Goal: Task Accomplishment & Management: Use online tool/utility

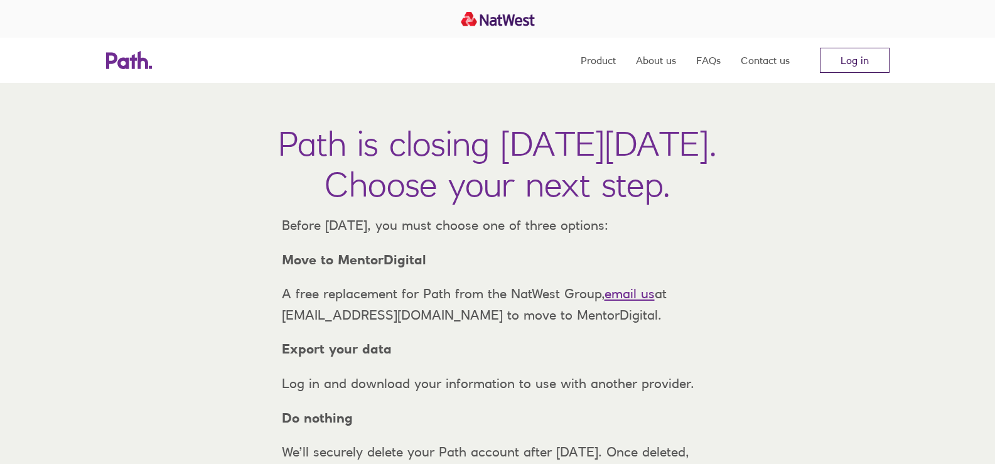
click at [849, 63] on link "Log in" at bounding box center [855, 60] width 70 height 25
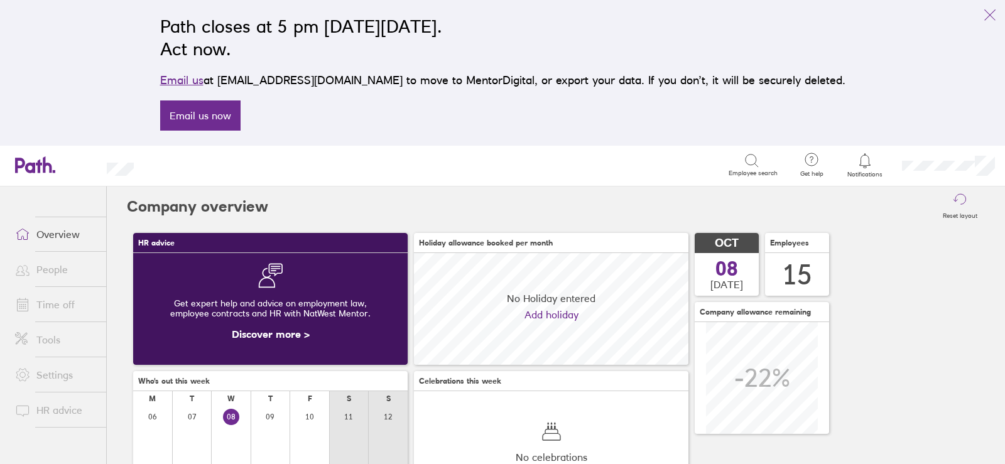
scroll to position [112, 274]
click at [870, 158] on icon at bounding box center [864, 160] width 15 height 15
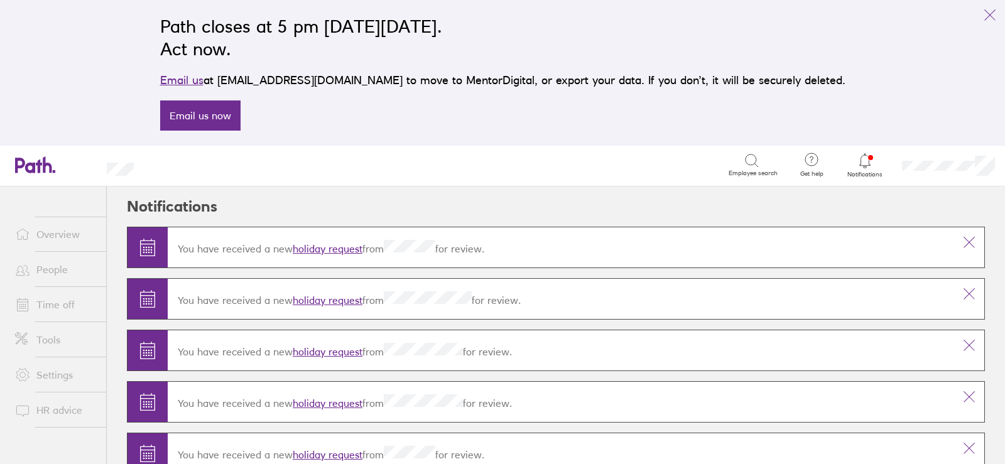
click at [339, 250] on link "holiday request" at bounding box center [328, 248] width 70 height 13
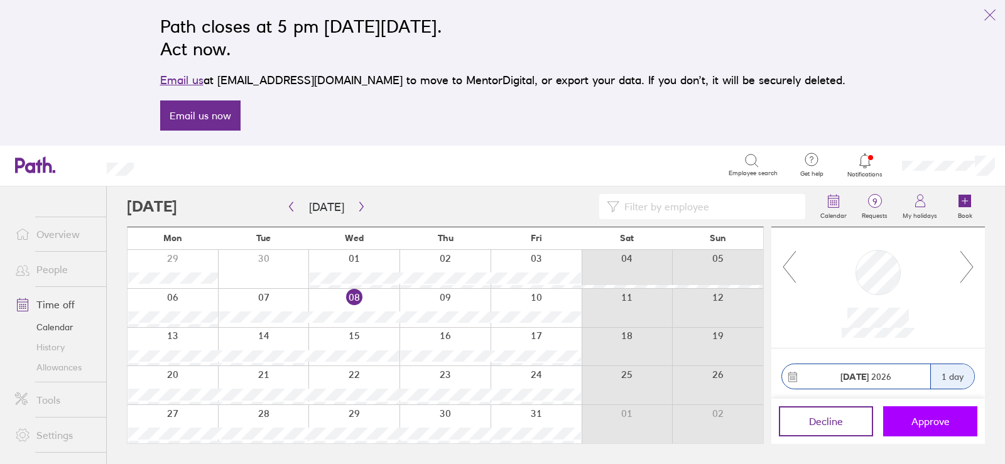
click at [924, 425] on span "Approve" at bounding box center [930, 421] width 38 height 11
click at [929, 418] on span "Approve" at bounding box center [930, 421] width 38 height 11
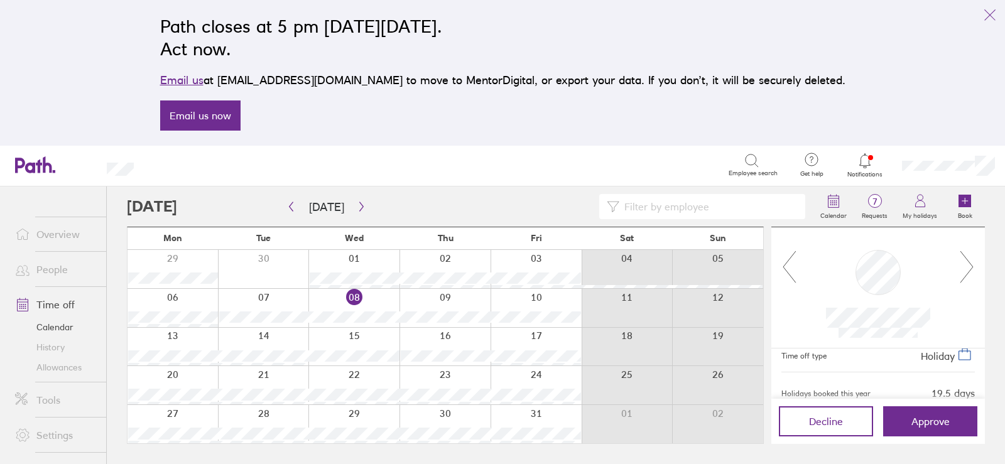
scroll to position [119, 0]
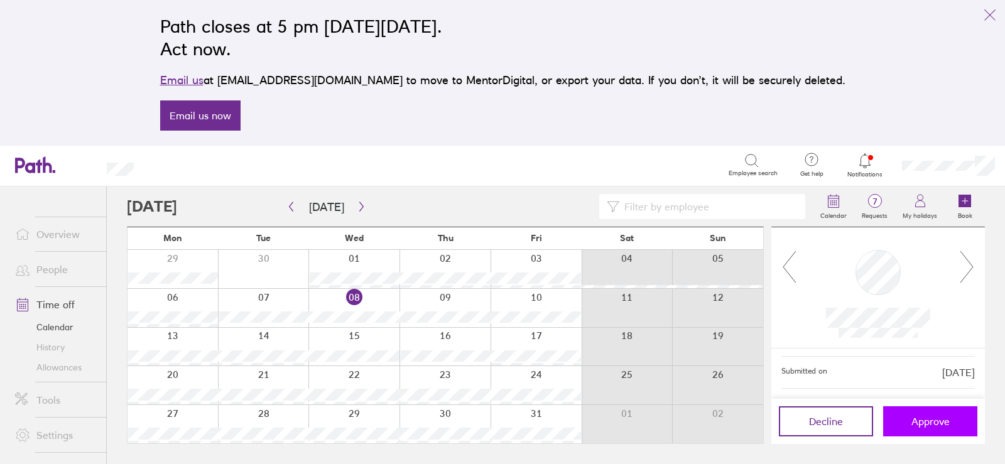
click at [934, 423] on span "Approve" at bounding box center [930, 421] width 38 height 11
click at [912, 418] on span "Approve" at bounding box center [930, 421] width 38 height 11
click at [932, 418] on span "Approve" at bounding box center [930, 421] width 38 height 11
click at [924, 418] on span "Approve" at bounding box center [930, 421] width 38 height 11
click at [926, 423] on span "Approve" at bounding box center [930, 421] width 38 height 11
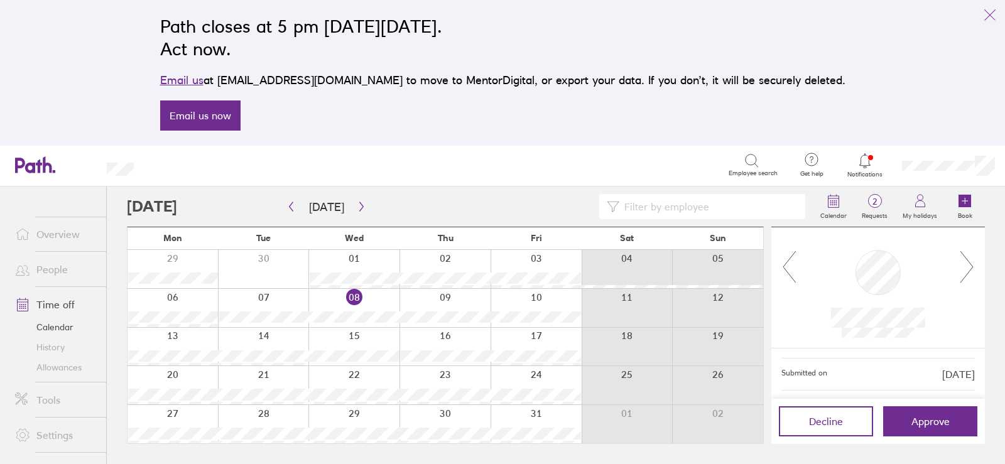
scroll to position [119, 0]
click at [945, 411] on button "Approve" at bounding box center [930, 421] width 94 height 30
click at [984, 16] on icon "link" at bounding box center [989, 15] width 15 height 15
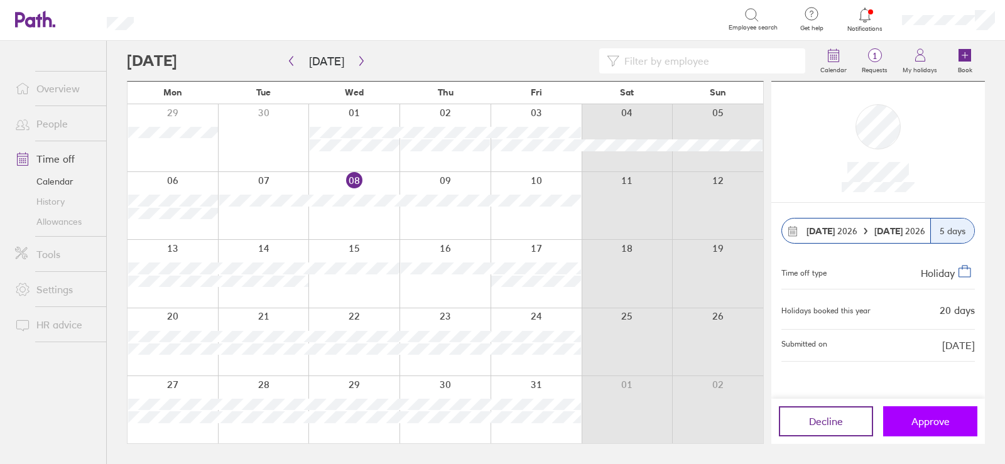
click at [931, 426] on span "Approve" at bounding box center [930, 421] width 38 height 11
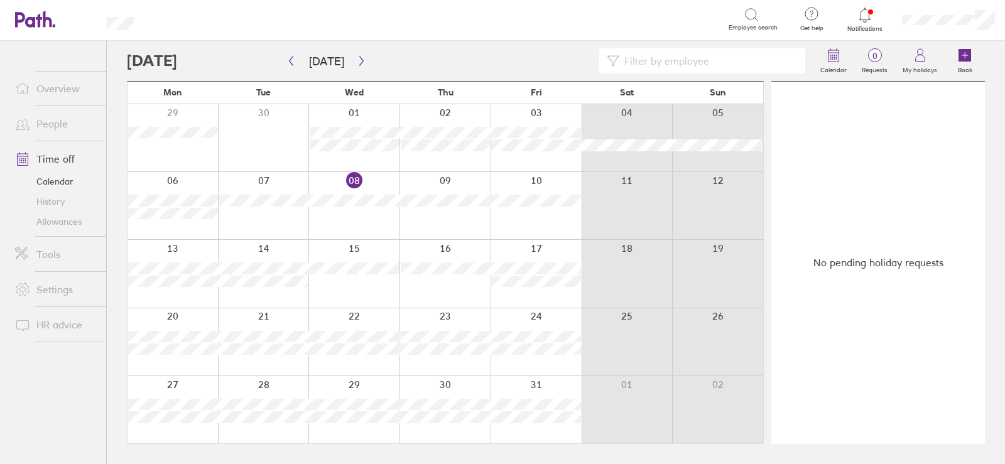
click at [857, 21] on icon at bounding box center [864, 15] width 15 height 15
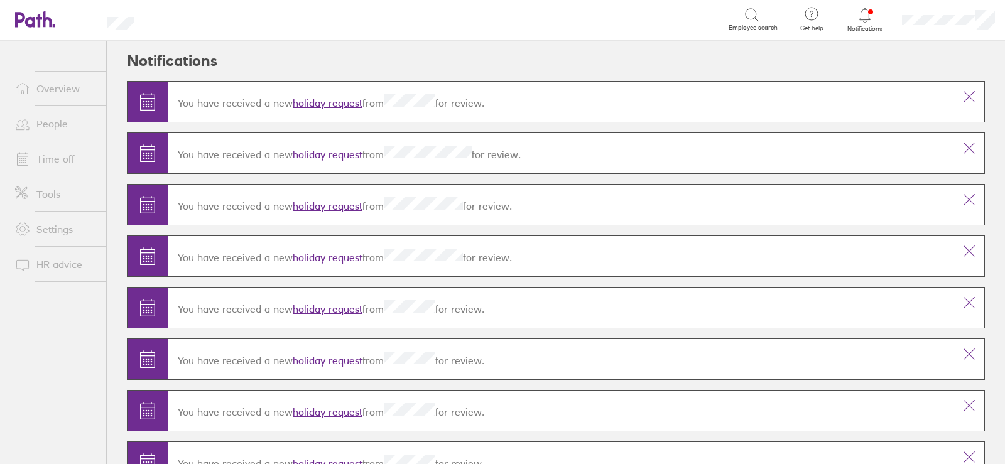
click at [41, 228] on link "Settings" at bounding box center [55, 229] width 101 height 25
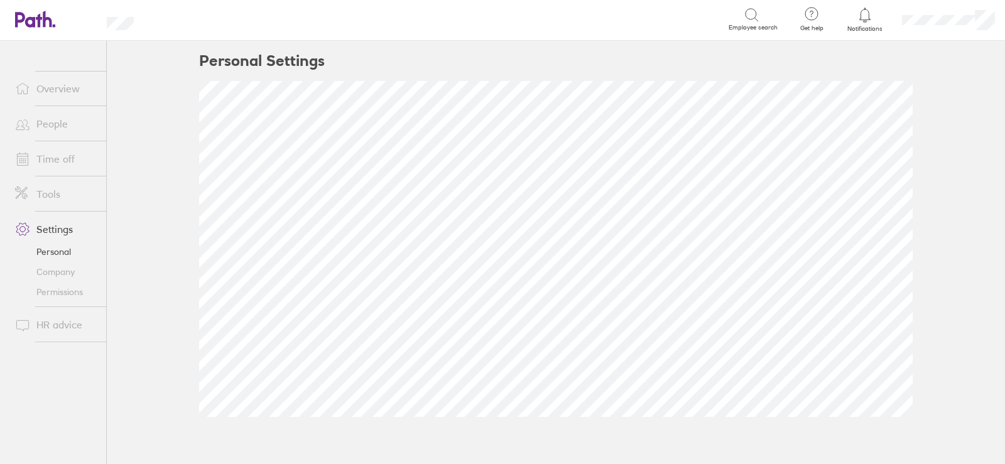
click at [53, 274] on link "Company" at bounding box center [55, 272] width 101 height 20
click at [58, 292] on link "Permissions" at bounding box center [55, 292] width 101 height 20
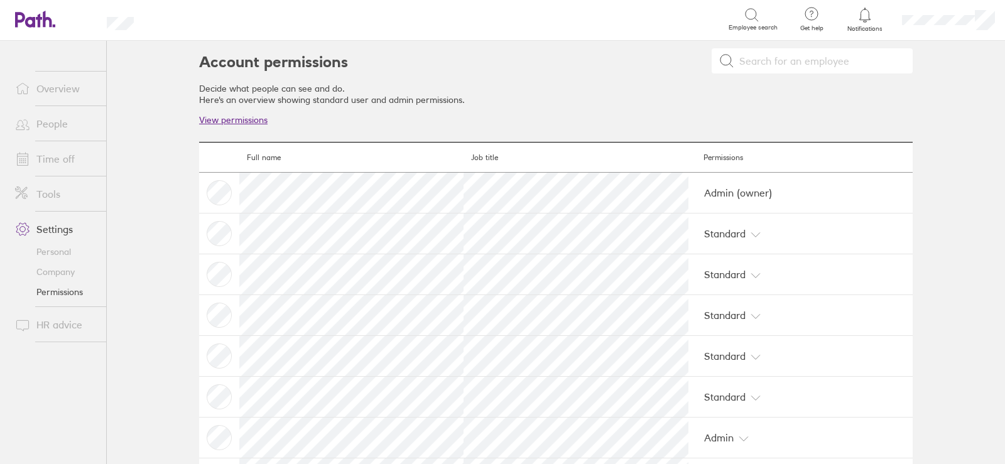
click at [55, 268] on link "Company" at bounding box center [55, 272] width 101 height 20
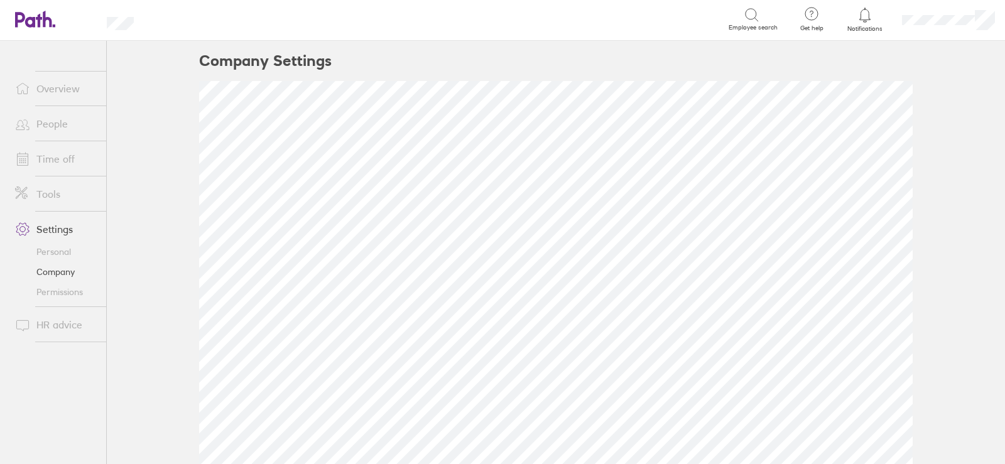
click at [57, 89] on link "Overview" at bounding box center [55, 88] width 101 height 25
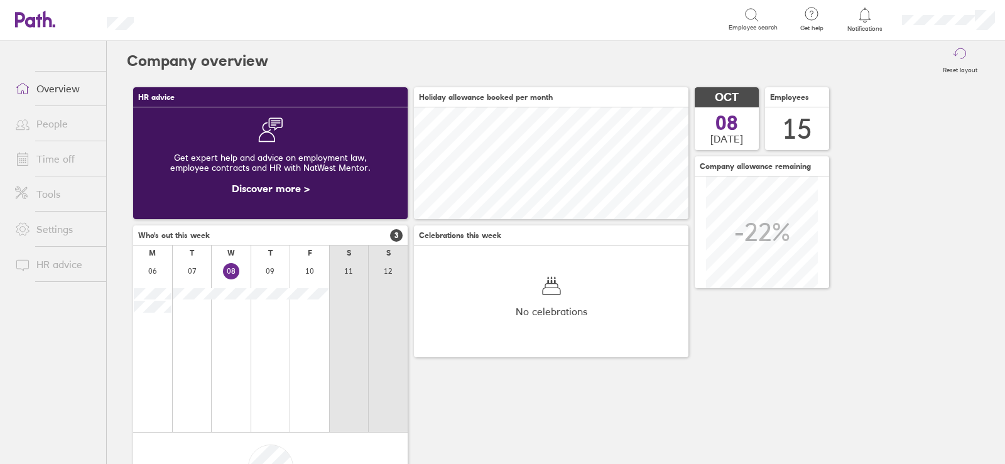
scroll to position [112, 274]
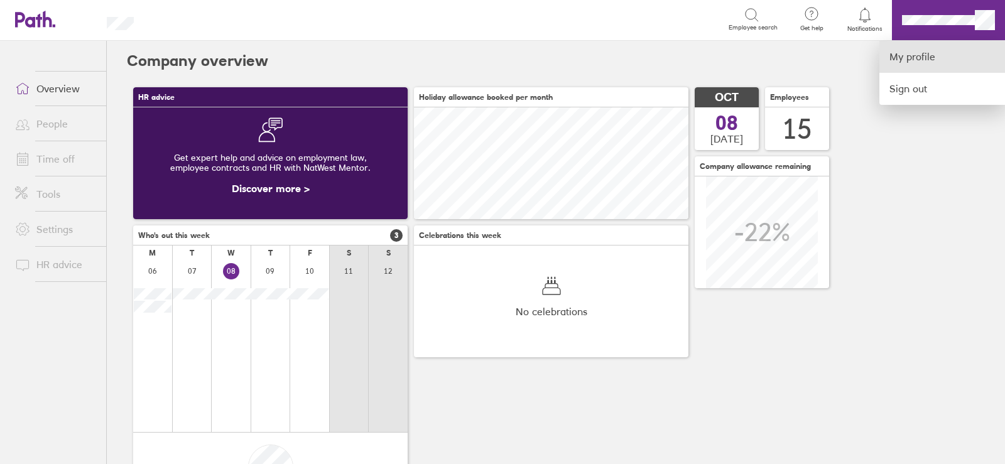
click at [914, 57] on link "My profile" at bounding box center [942, 57] width 126 height 32
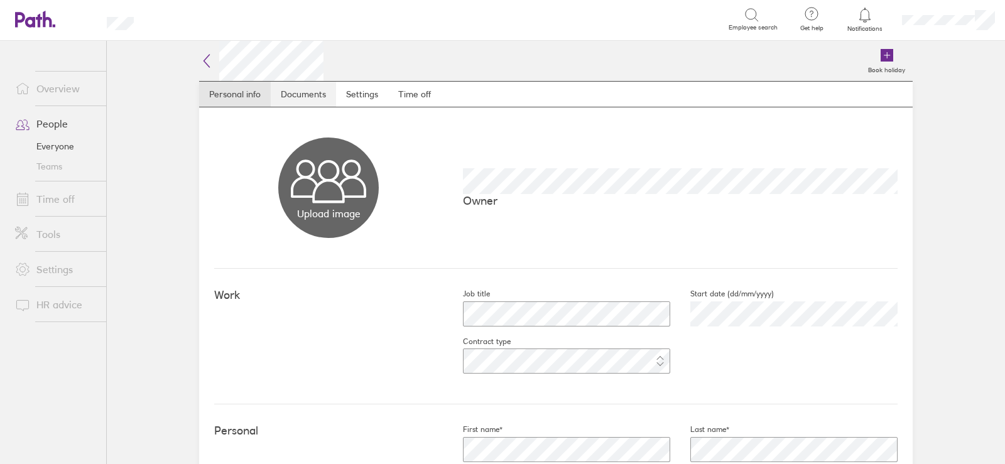
click at [295, 100] on link "Documents" at bounding box center [303, 94] width 65 height 25
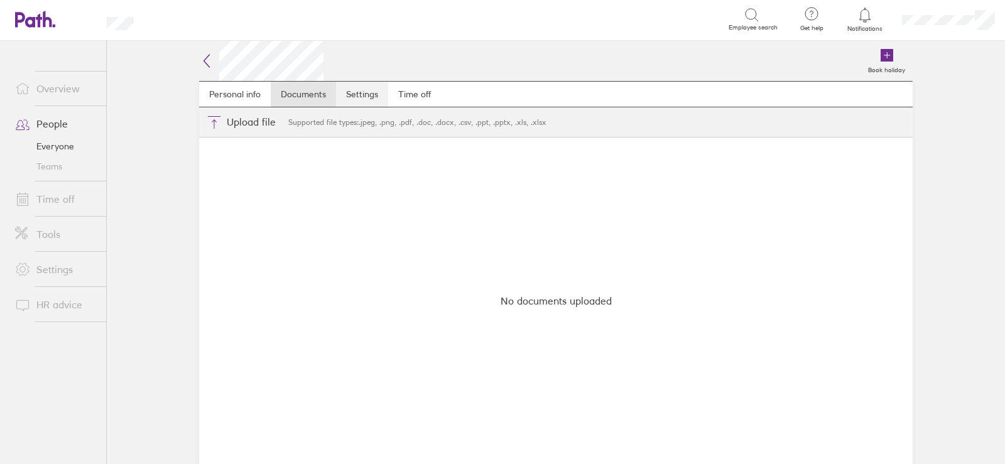
click at [356, 100] on link "Settings" at bounding box center [362, 94] width 52 height 25
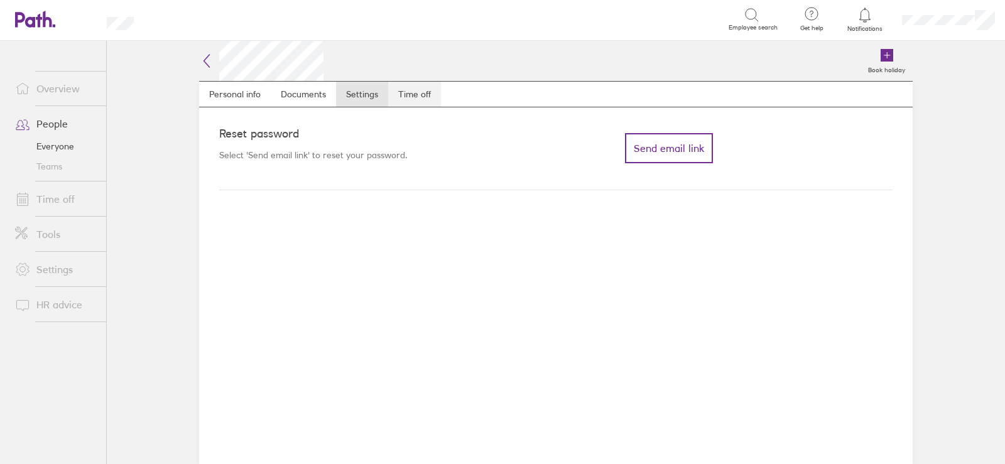
click at [440, 82] on link "Time off" at bounding box center [414, 94] width 53 height 25
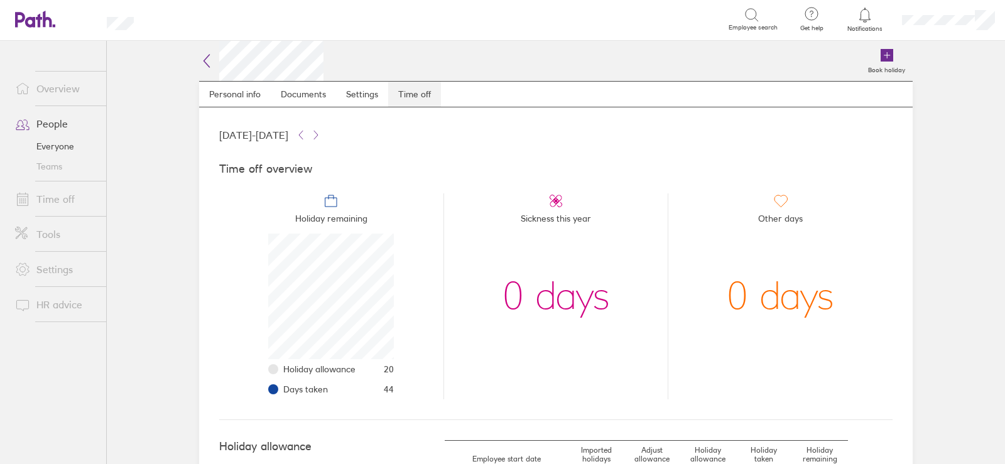
scroll to position [126, 126]
click at [73, 90] on link "Overview" at bounding box center [55, 88] width 101 height 25
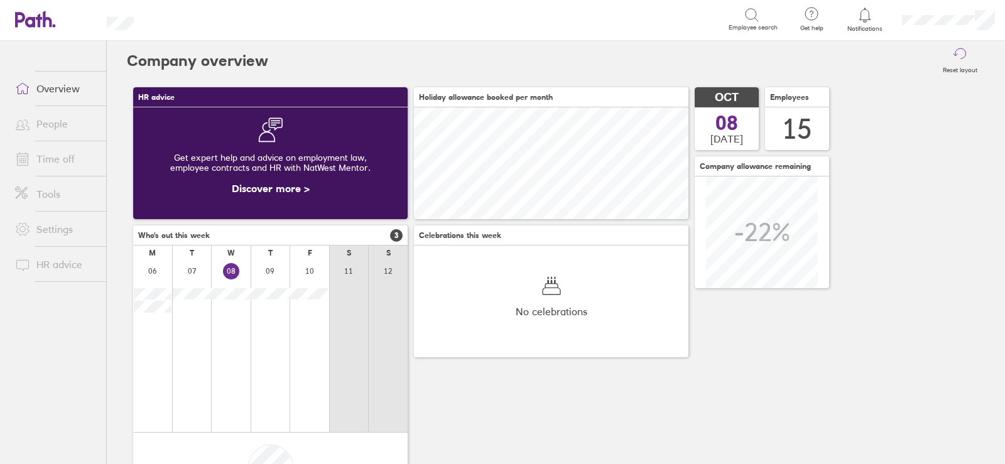
scroll to position [112, 274]
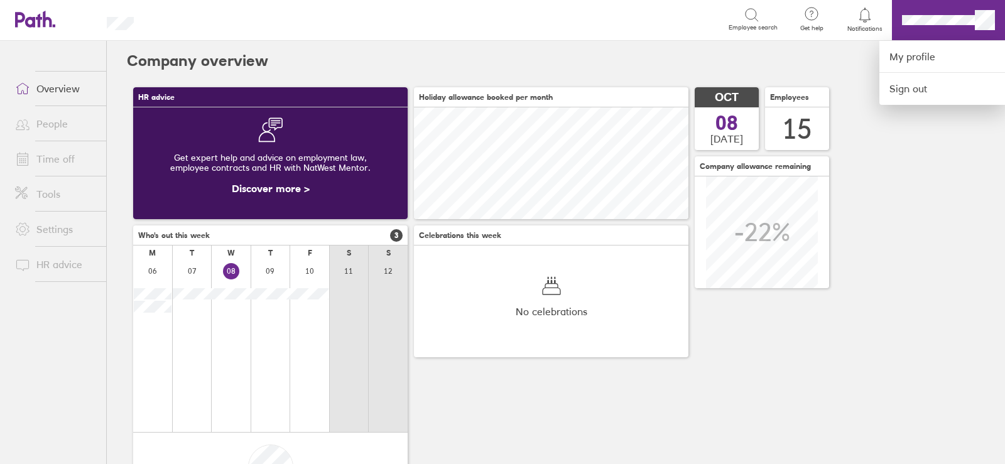
click at [937, 19] on div at bounding box center [502, 232] width 1005 height 464
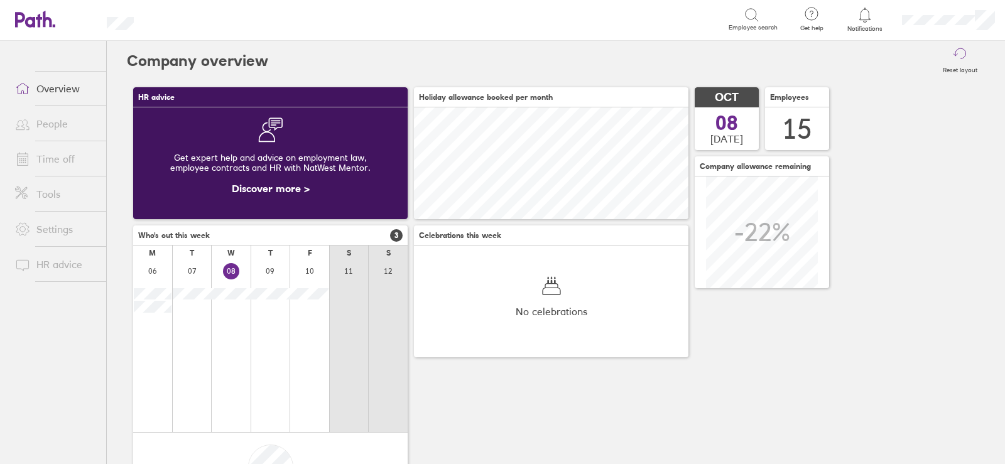
click at [56, 225] on link "Settings" at bounding box center [55, 229] width 101 height 25
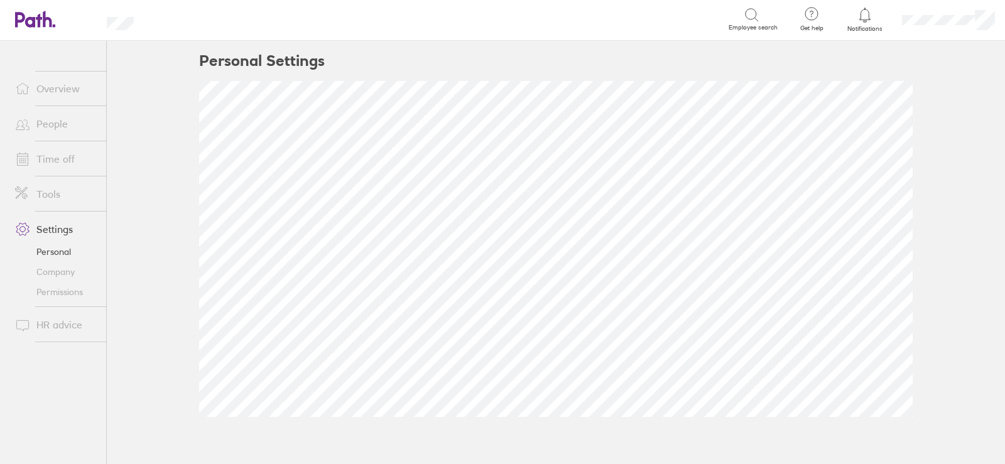
click at [51, 276] on link "Company" at bounding box center [55, 272] width 101 height 20
click at [60, 293] on link "Permissions" at bounding box center [55, 292] width 101 height 20
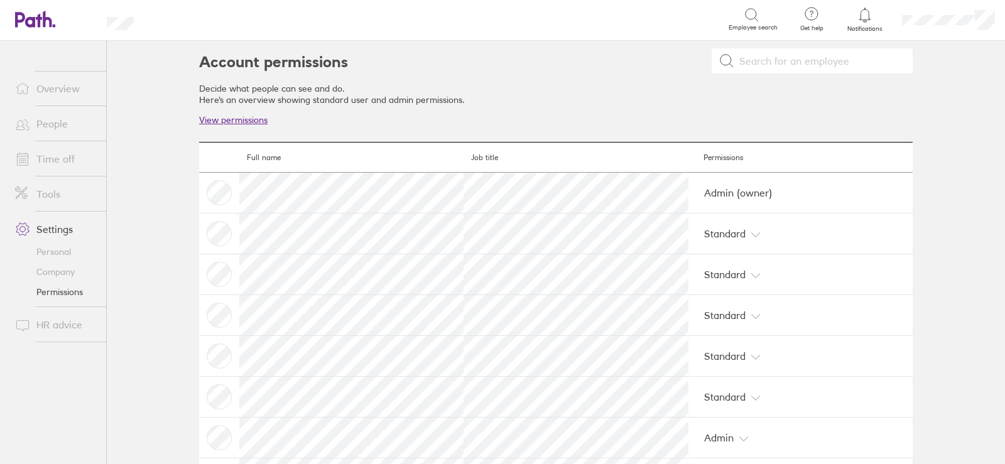
click at [57, 198] on link "Tools" at bounding box center [55, 193] width 101 height 25
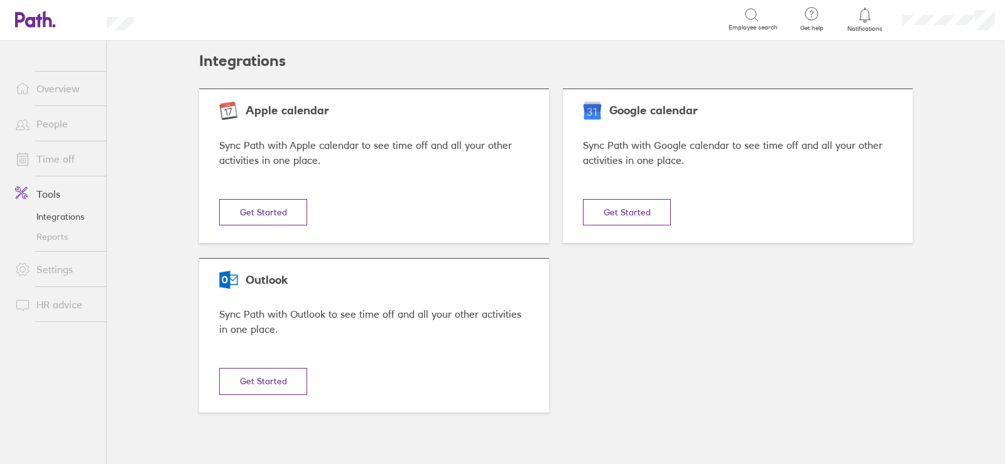
click at [41, 234] on link "Reports" at bounding box center [55, 237] width 101 height 20
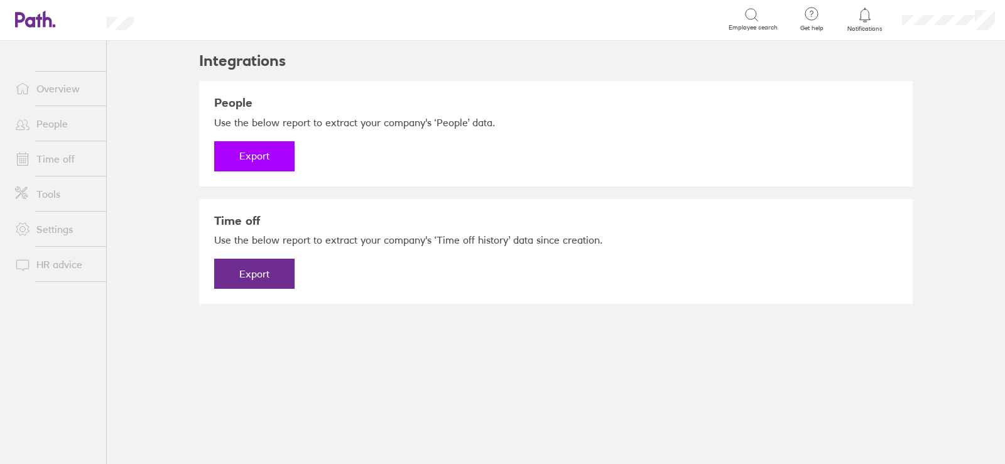
click at [253, 159] on button "Export" at bounding box center [254, 156] width 80 height 30
click at [257, 158] on link "Download" at bounding box center [254, 156] width 80 height 30
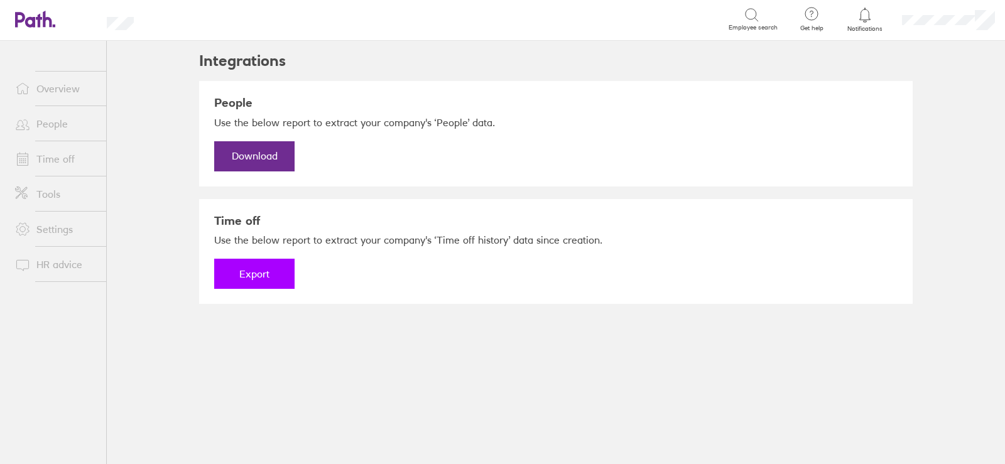
click at [262, 273] on button "Export" at bounding box center [254, 274] width 80 height 30
click at [275, 274] on link "Download" at bounding box center [254, 274] width 80 height 30
